Goal: Information Seeking & Learning: Learn about a topic

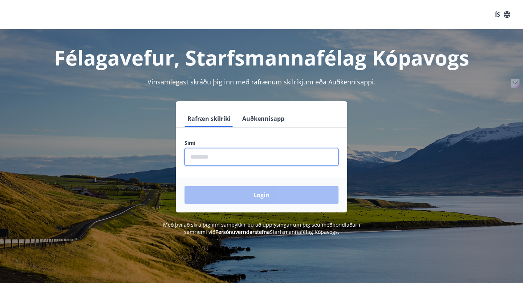
click at [215, 159] on input "phone" at bounding box center [261, 157] width 154 height 18
type input "********"
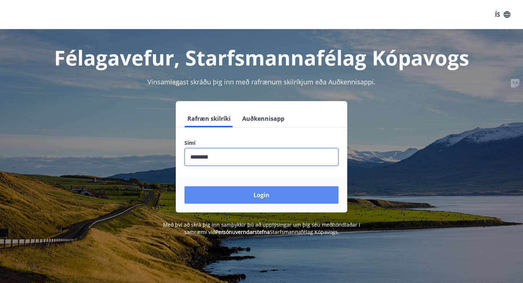
click at [222, 195] on button "Login" at bounding box center [261, 194] width 154 height 17
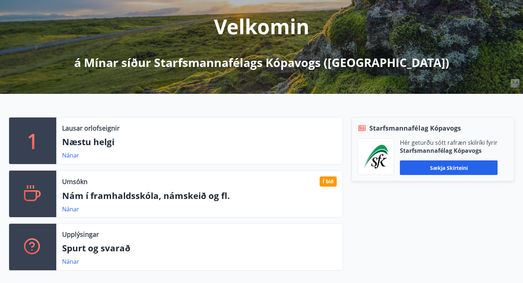
scroll to position [91, 0]
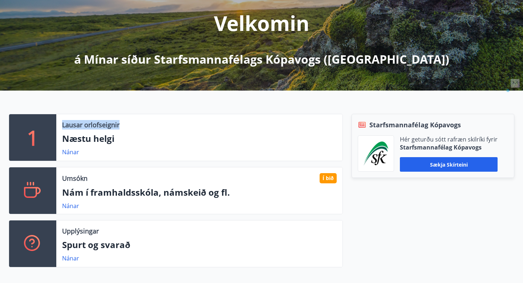
drag, startPoint x: 63, startPoint y: 122, endPoint x: 135, endPoint y: 122, distance: 71.9
click at [135, 122] on div "Lausar orlofseignir" at bounding box center [199, 124] width 275 height 9
click at [134, 98] on div "1 Lausar orlofseignir Næstu helgi Nánar Umsókn Í bið Nám í framhaldsskóla, náms…" at bounding box center [261, 187] width 523 height 194
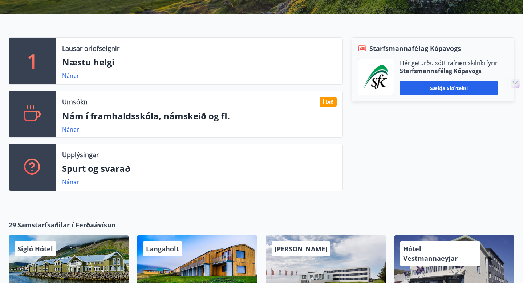
scroll to position [192, 0]
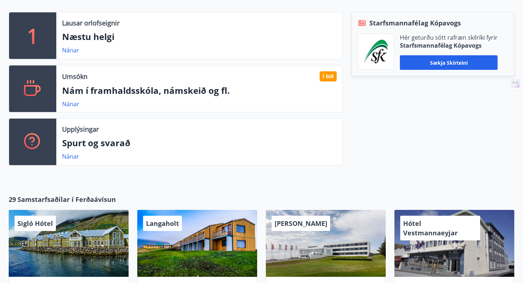
click at [59, 106] on div "Umsókn Í bið Nám í framhaldsskóla, námskeið og fl. [GEOGRAPHIC_DATA]" at bounding box center [199, 88] width 286 height 46
click at [70, 106] on link "Nánar" at bounding box center [70, 104] width 17 height 8
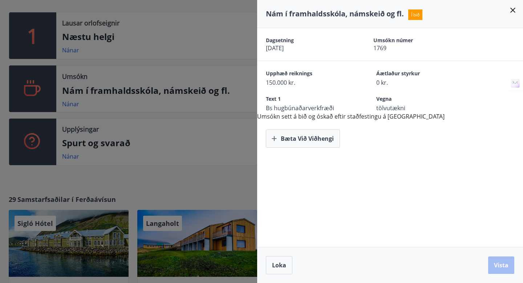
click at [75, 137] on div at bounding box center [261, 141] width 523 height 283
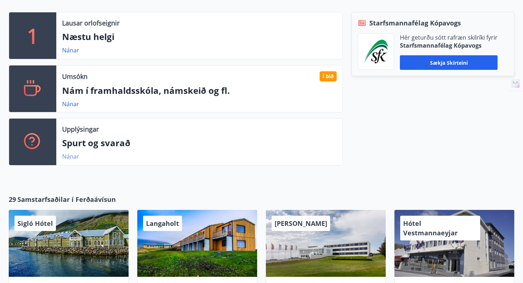
click at [70, 158] on link "Nánar" at bounding box center [70, 156] width 17 height 8
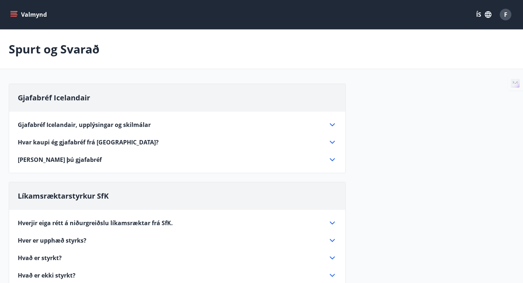
click at [61, 216] on div "Hverjir eiga rétt á niðurgreiðslu líkamsræktar frá SfK. Einungis félagsfólk Sta…" at bounding box center [177, 245] width 336 height 70
click at [61, 221] on span "Hverjir eiga rétt á niðurgreiðslu líkamsræktar frá SfK." at bounding box center [95, 223] width 155 height 8
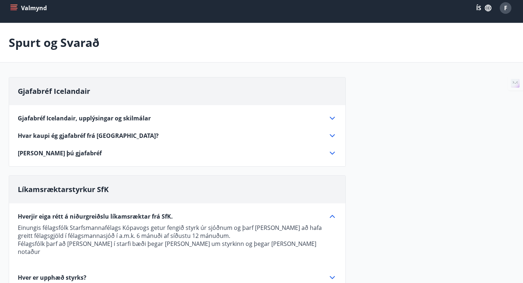
scroll to position [9, 0]
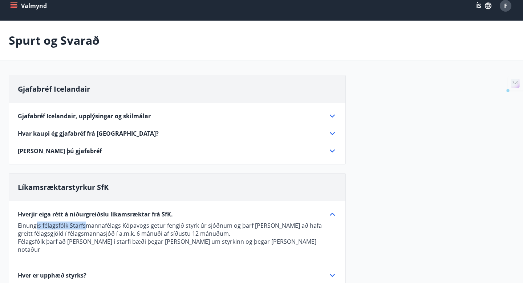
drag, startPoint x: 36, startPoint y: 225, endPoint x: 85, endPoint y: 227, distance: 48.7
click at [85, 227] on p "Einungis félagsfólk Starfsmannafélags Kópavogs getur fengið styrk úr sjóðnum og…" at bounding box center [177, 229] width 319 height 16
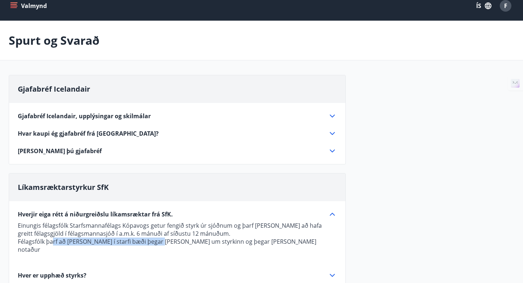
drag, startPoint x: 53, startPoint y: 238, endPoint x: 153, endPoint y: 241, distance: 99.5
click at [153, 241] on p "Félagsfólk þarf að [PERSON_NAME] í starfi bæði þegar [PERSON_NAME] um styrkinn …" at bounding box center [177, 245] width 319 height 16
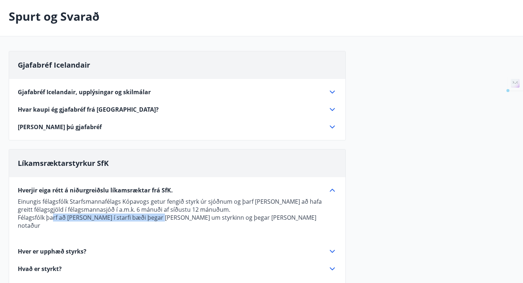
scroll to position [33, 0]
click at [66, 247] on span "Hver er upphæð styrks?" at bounding box center [52, 251] width 69 height 8
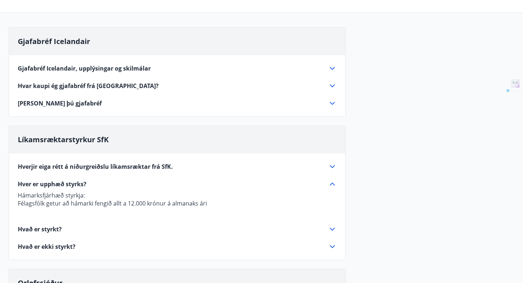
scroll to position [58, 0]
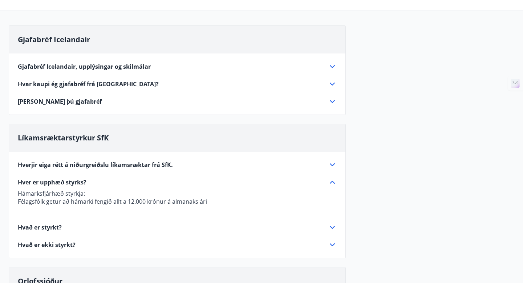
click at [66, 179] on span "Hver er upphæð styrks?" at bounding box center [52, 182] width 69 height 8
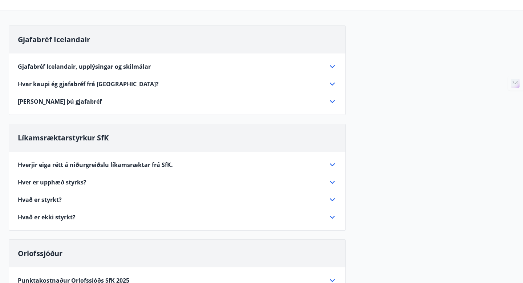
click at [48, 199] on span "Hvað er styrkt?" at bounding box center [40, 199] width 44 height 8
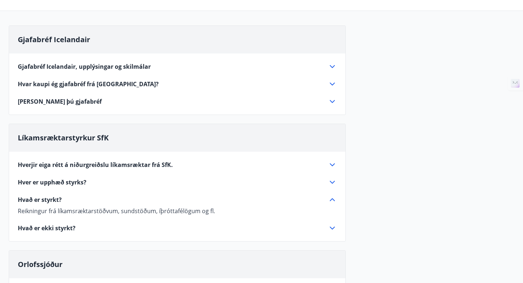
click at [53, 196] on span "Hvað er styrkt?" at bounding box center [40, 199] width 44 height 8
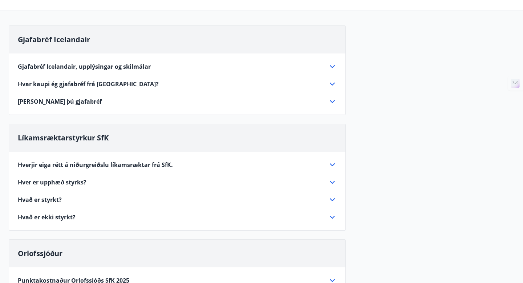
click at [50, 214] on span "Hvað er ekki styrkt?" at bounding box center [47, 217] width 58 height 8
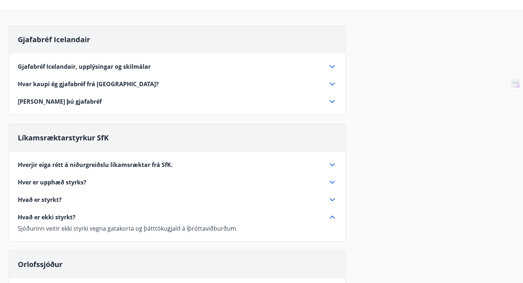
click at [50, 214] on span "Hvað er ekki styrkt?" at bounding box center [47, 217] width 58 height 8
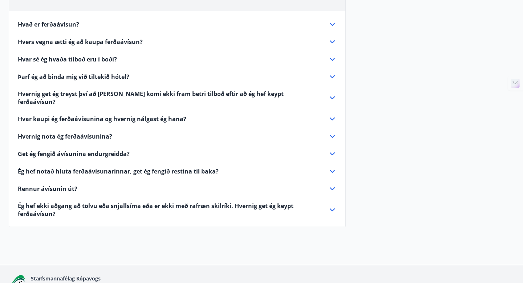
scroll to position [760, 0]
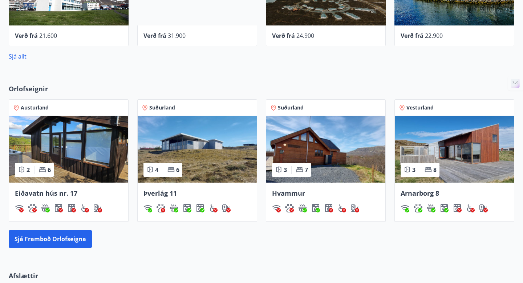
scroll to position [444, 0]
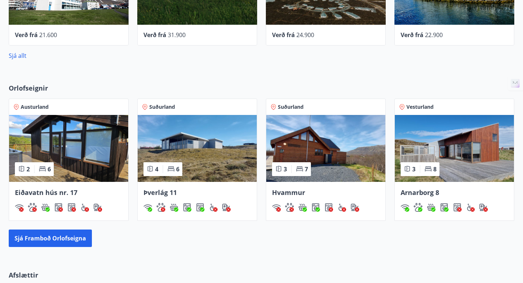
click at [187, 144] on img at bounding box center [197, 148] width 119 height 67
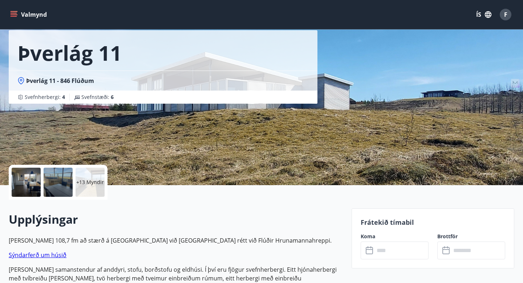
scroll to position [33, 0]
